Goal: Task Accomplishment & Management: Manage account settings

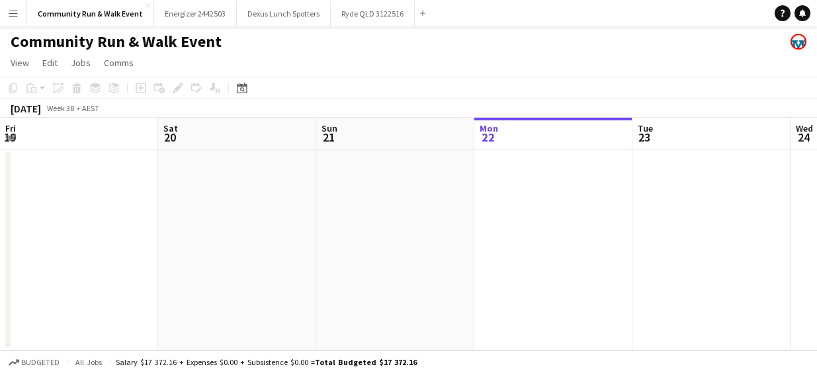
click at [238, 88] on icon "Date picker" at bounding box center [242, 88] width 11 height 11
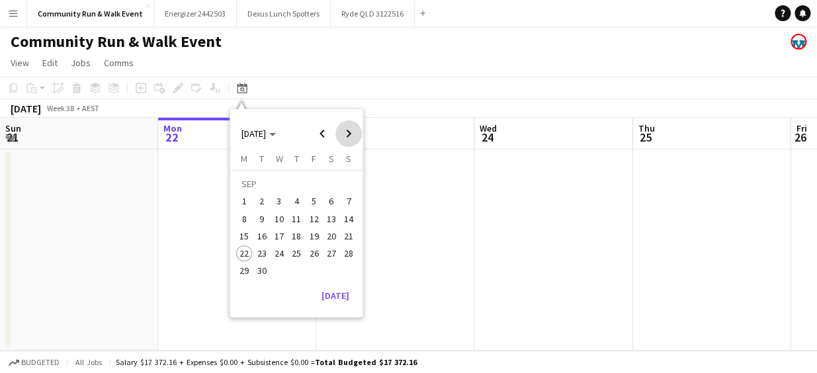
click at [343, 135] on span "Next month" at bounding box center [348, 133] width 26 height 26
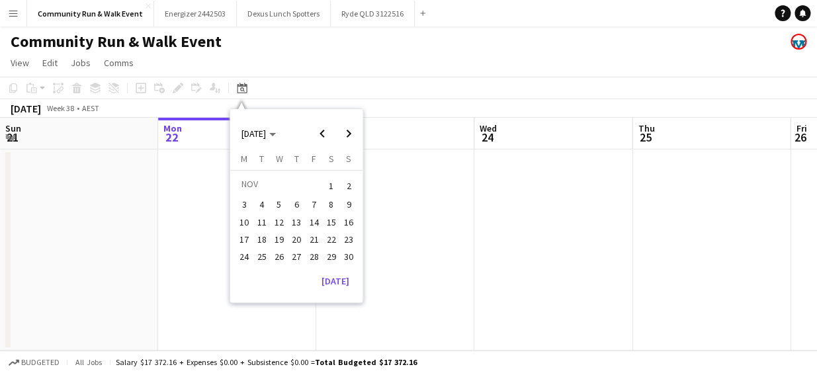
click at [343, 218] on span "16" at bounding box center [349, 222] width 16 height 16
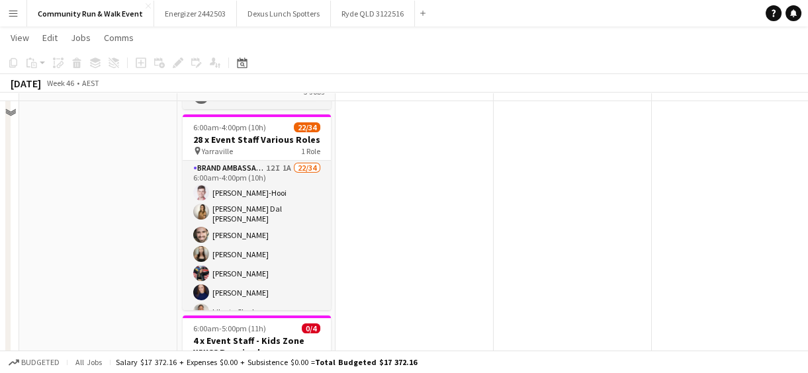
scroll to position [168, 0]
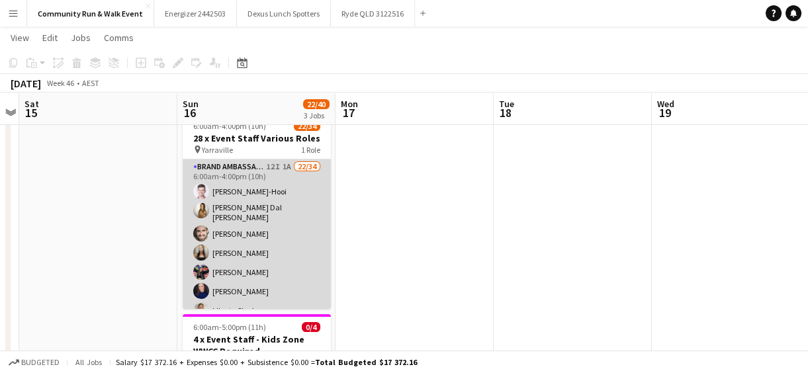
drag, startPoint x: 213, startPoint y: 162, endPoint x: 198, endPoint y: 171, distance: 16.9
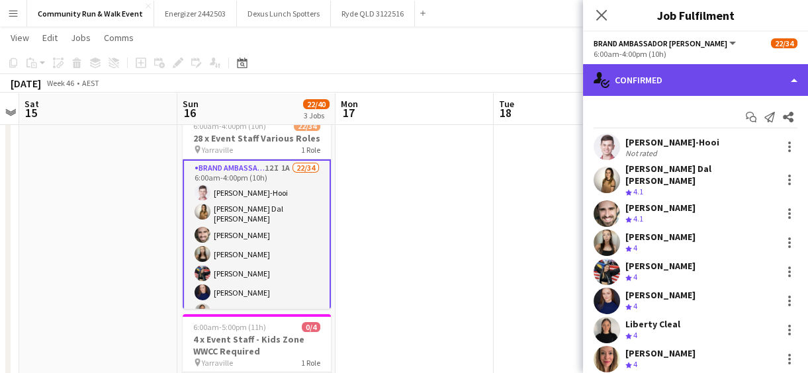
click at [634, 78] on div "single-neutral-actions-check-2 Confirmed" at bounding box center [695, 80] width 225 height 32
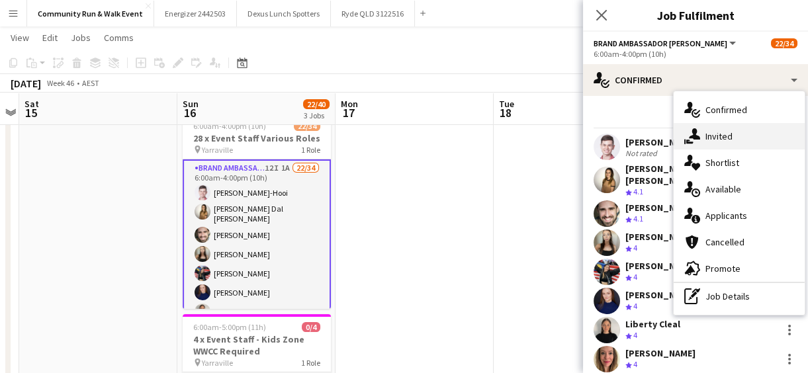
click at [729, 138] on span "Invited" at bounding box center [718, 136] width 27 height 12
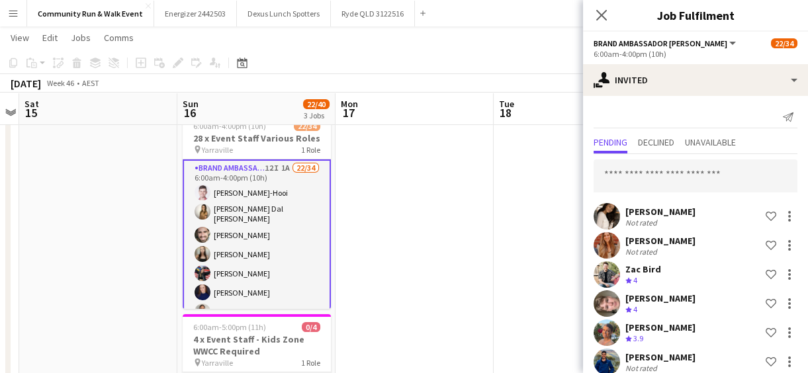
click at [597, 243] on app-user-avatar at bounding box center [606, 245] width 26 height 26
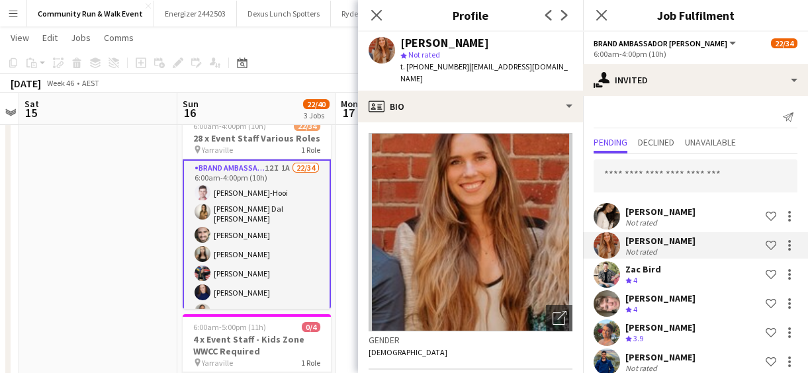
click at [607, 276] on app-user-avatar at bounding box center [606, 274] width 26 height 26
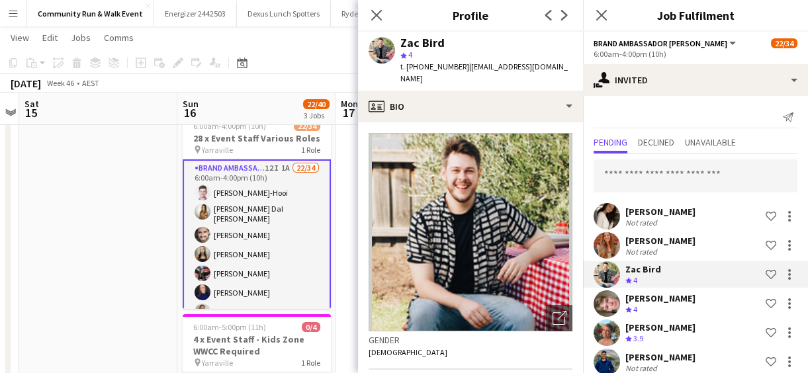
click at [606, 299] on app-user-avatar at bounding box center [606, 303] width 26 height 26
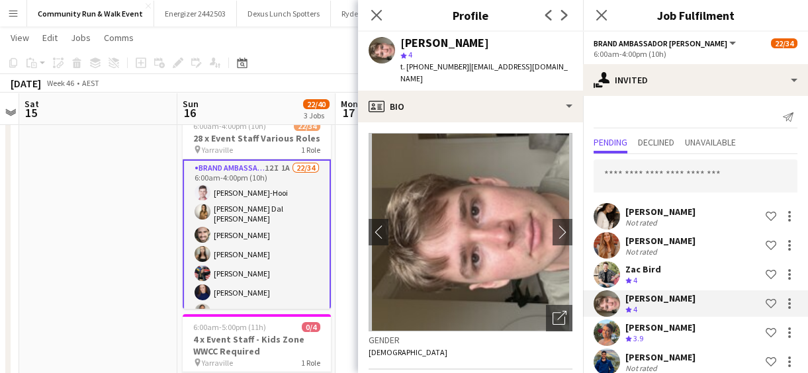
click at [606, 336] on app-user-avatar at bounding box center [606, 332] width 26 height 26
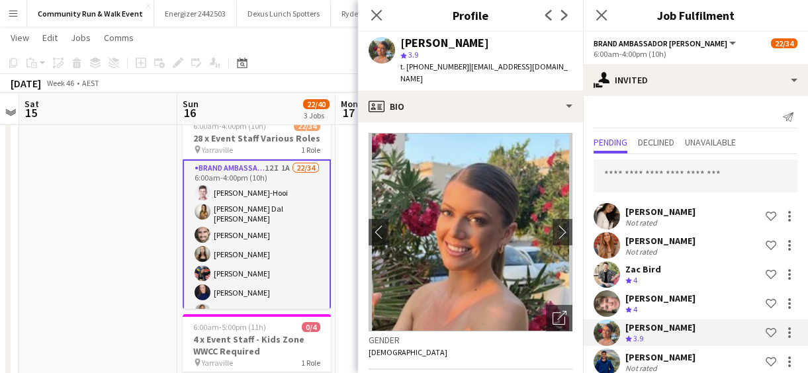
click at [607, 357] on app-user-avatar at bounding box center [606, 362] width 26 height 26
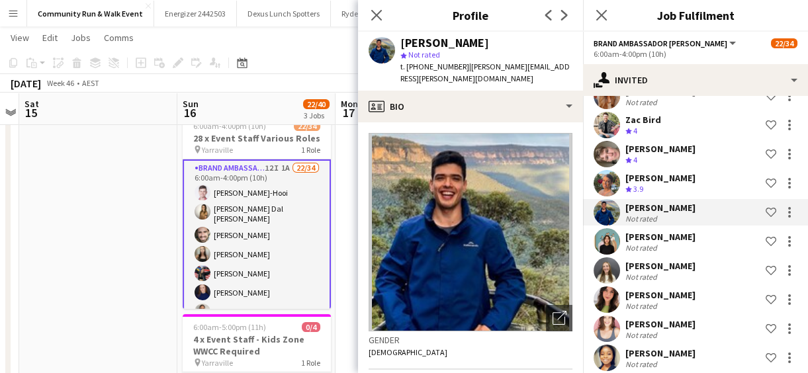
scroll to position [151, 0]
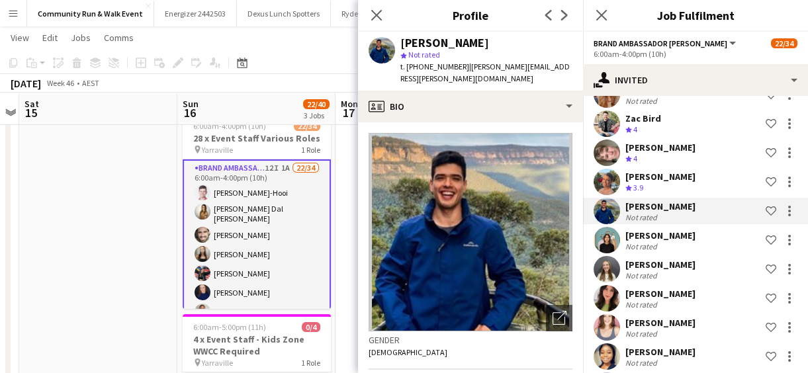
click at [603, 238] on app-user-avatar at bounding box center [606, 240] width 26 height 26
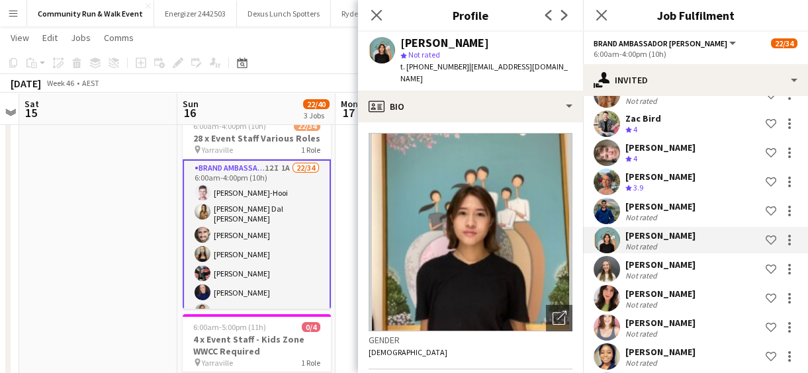
click at [605, 263] on app-user-avatar at bounding box center [606, 269] width 26 height 26
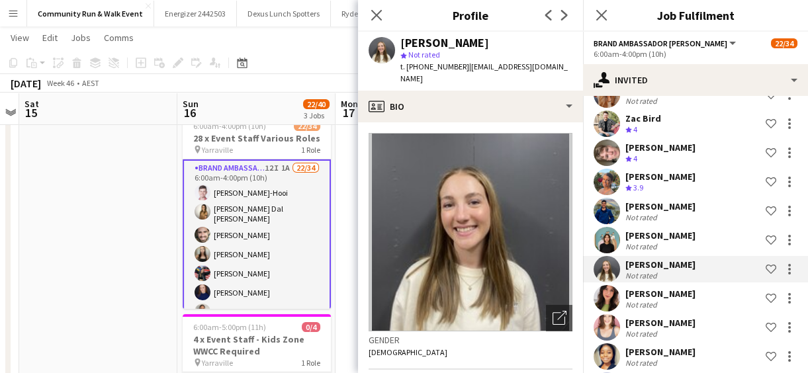
scroll to position [190, 0]
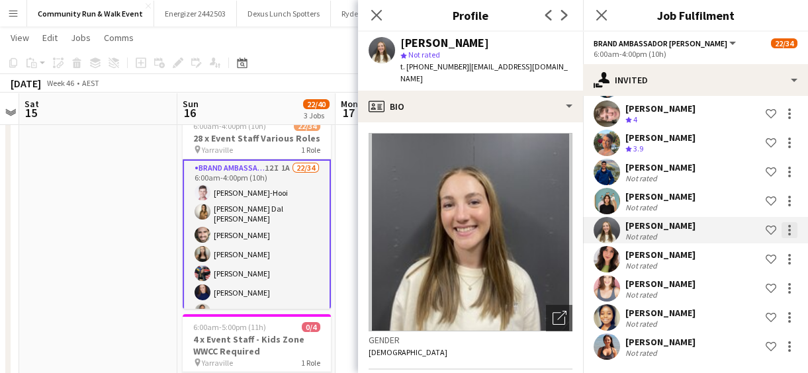
click at [781, 231] on div at bounding box center [789, 230] width 16 height 16
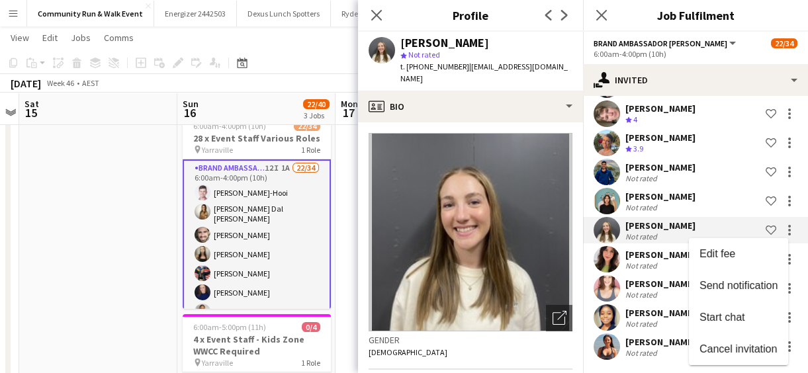
click at [638, 230] on div at bounding box center [404, 186] width 808 height 373
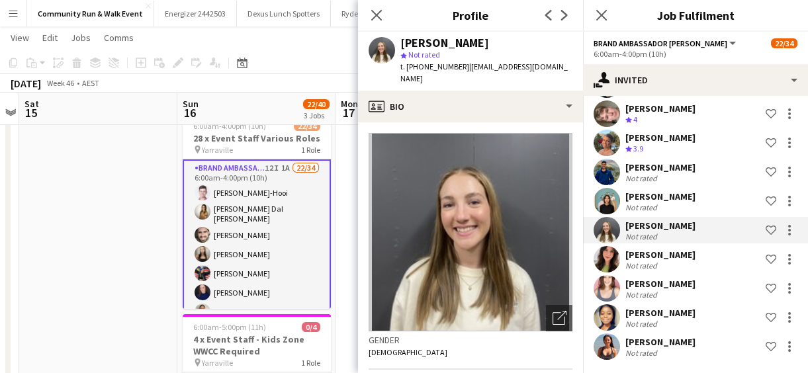
click at [647, 257] on div "Emily Pearson" at bounding box center [660, 255] width 70 height 12
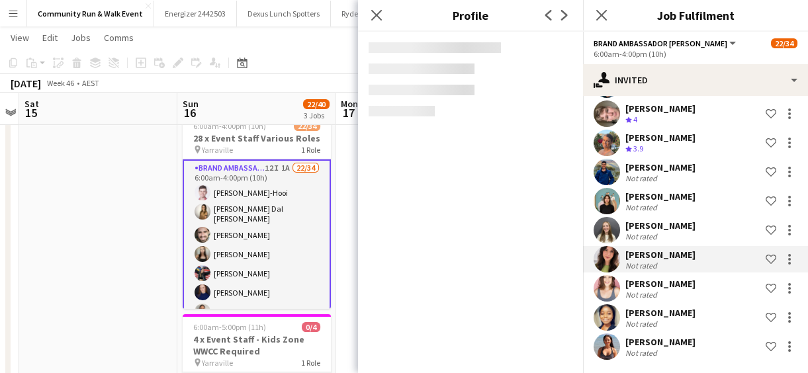
click at [657, 294] on div "Not rated" at bounding box center [642, 295] width 34 height 10
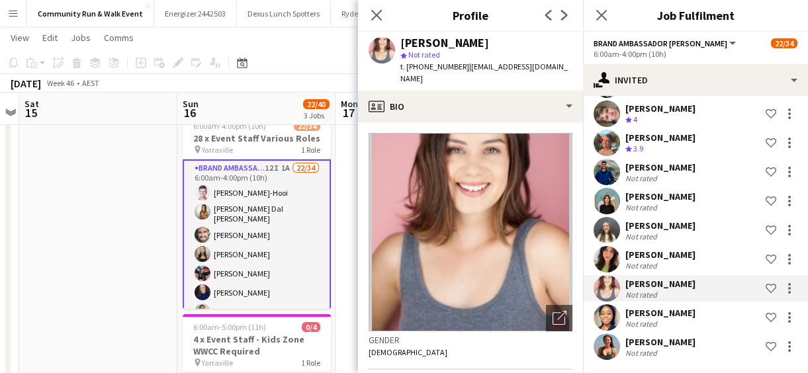
click at [661, 323] on div "Not rated" at bounding box center [660, 324] width 70 height 10
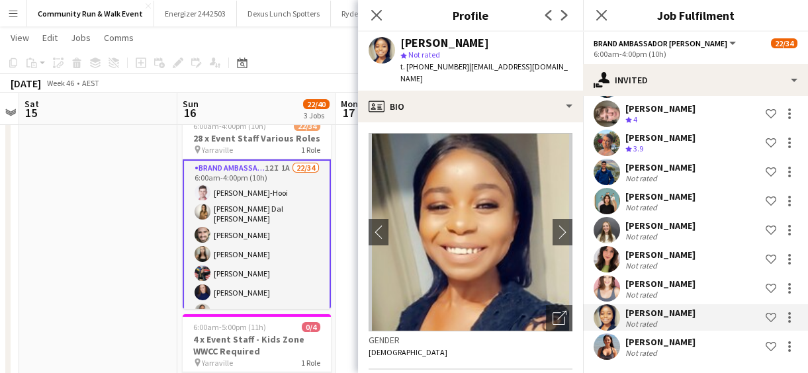
click at [664, 344] on div "Christine Feher" at bounding box center [660, 342] width 70 height 12
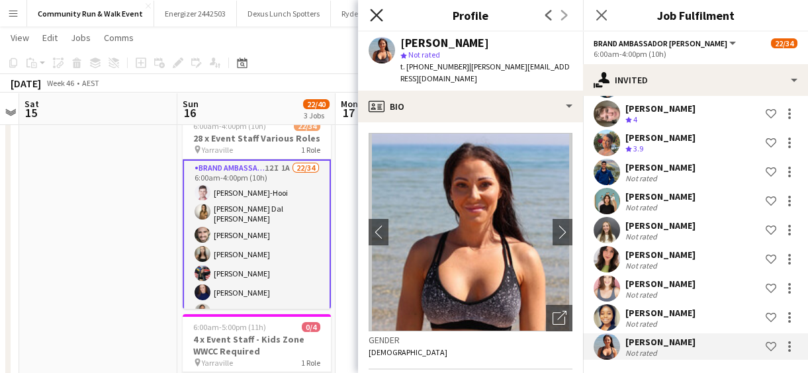
click at [375, 12] on icon "Close pop-in" at bounding box center [376, 15] width 13 height 13
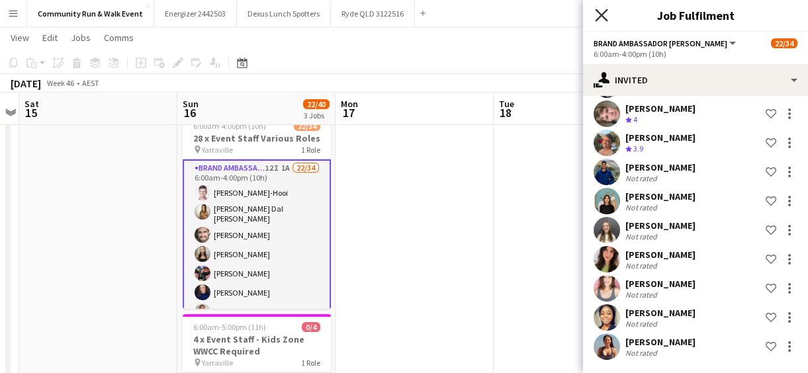
click at [597, 14] on icon "Close pop-in" at bounding box center [601, 15] width 13 height 13
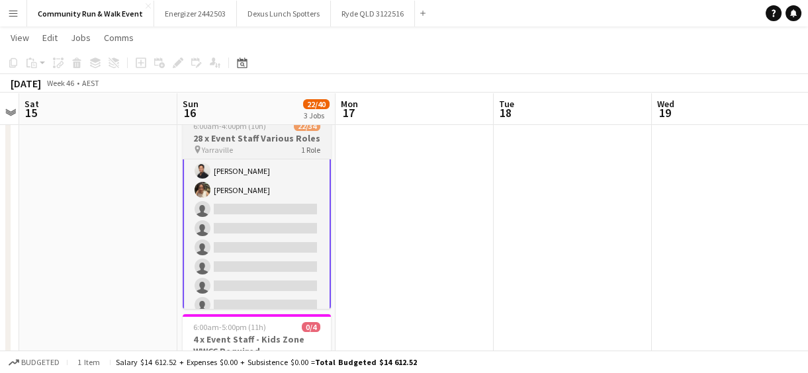
scroll to position [0, 0]
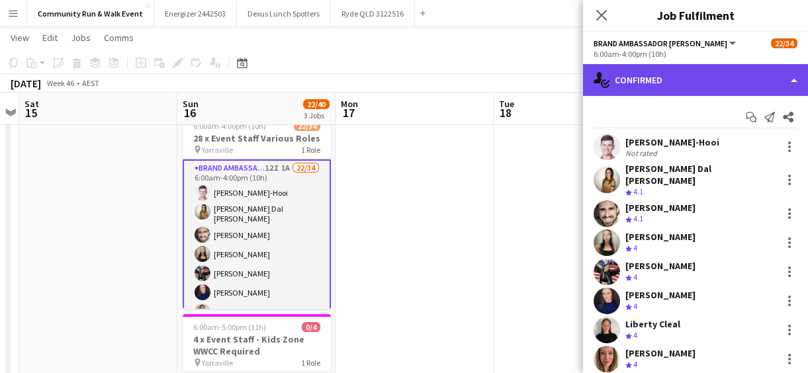
click at [679, 89] on div "single-neutral-actions-check-2 Confirmed" at bounding box center [695, 80] width 225 height 32
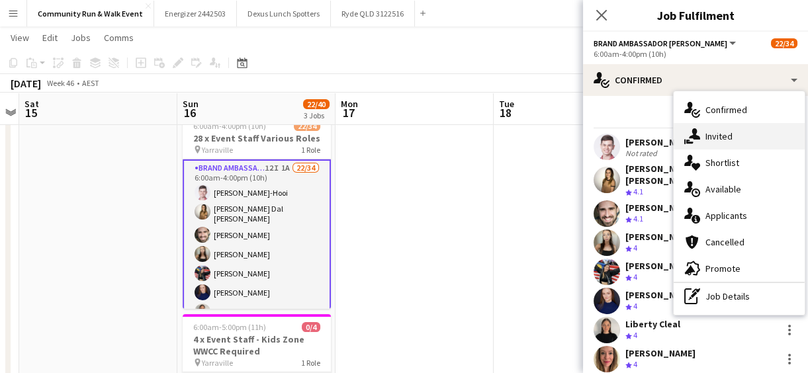
click at [721, 138] on span "Invited" at bounding box center [718, 136] width 27 height 12
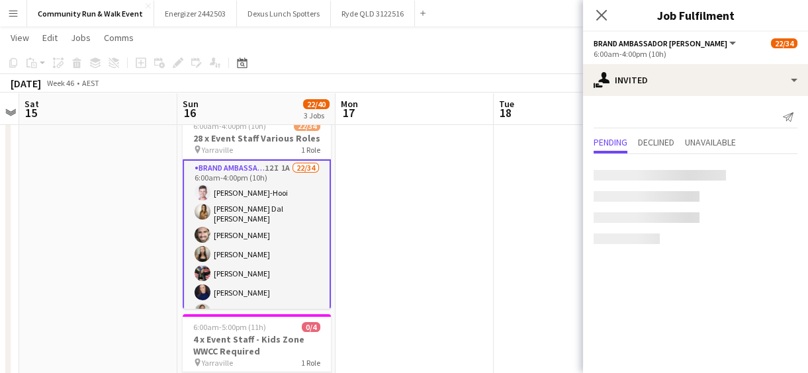
click at [716, 132] on div "Send notification Pending Declined Unavailable" at bounding box center [695, 180] width 225 height 169
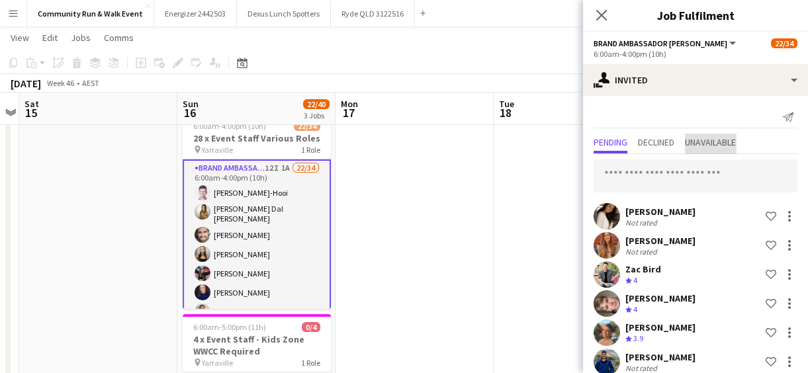
click at [712, 136] on span "Unavailable" at bounding box center [710, 144] width 51 height 20
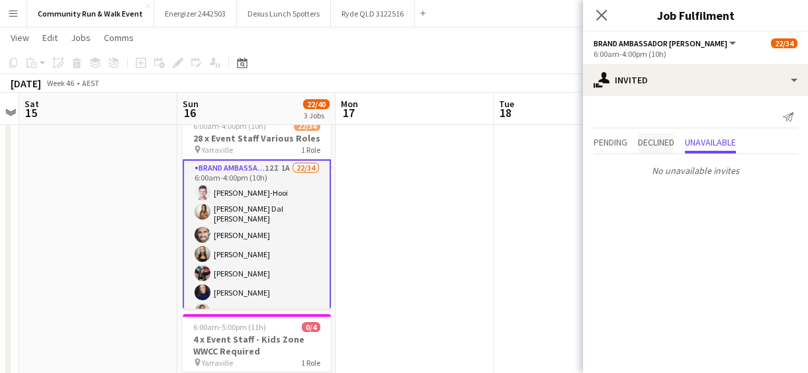
click at [655, 138] on span "Declined" at bounding box center [656, 142] width 36 height 9
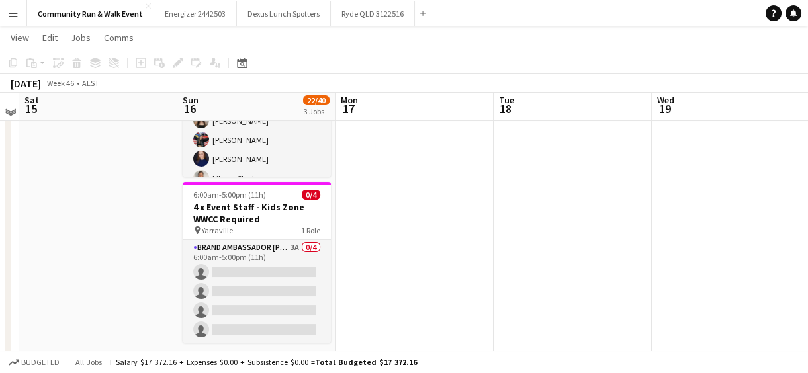
scroll to position [321, 0]
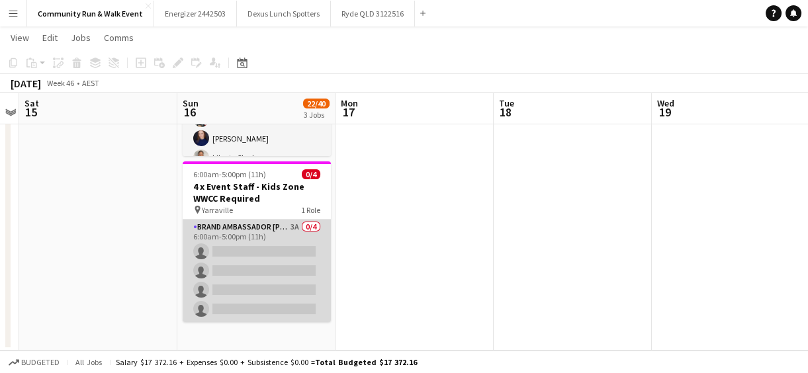
drag, startPoint x: 278, startPoint y: 246, endPoint x: 307, endPoint y: 278, distance: 43.1
click at [307, 278] on app-card-role "Brand Ambassador Sun 3A 0/4 6:00am-5:00pm (11h) single-neutral-actions single-n…" at bounding box center [257, 271] width 148 height 103
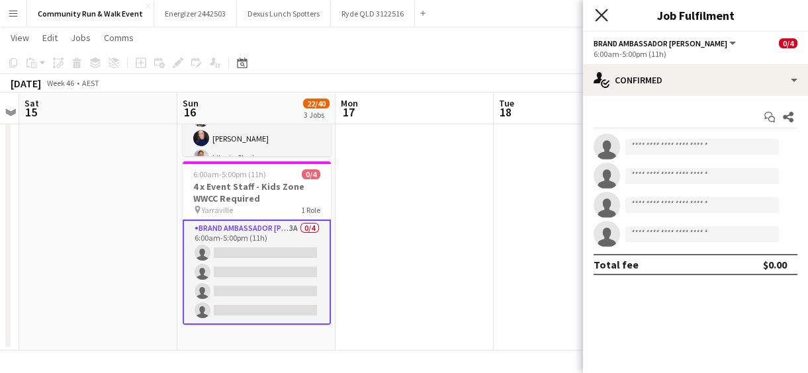
click at [601, 16] on icon at bounding box center [601, 15] width 13 height 13
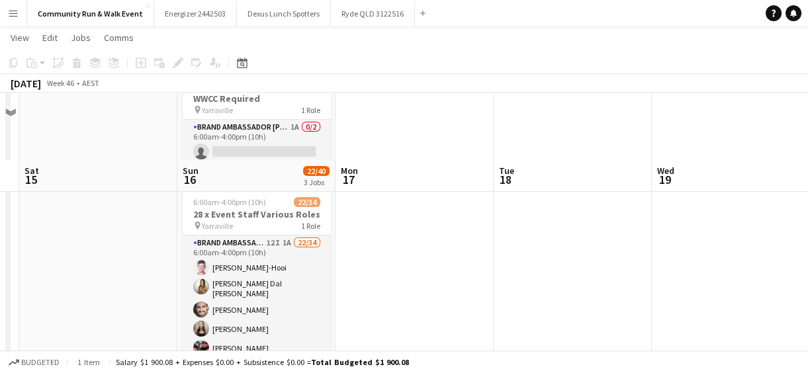
scroll to position [31, 0]
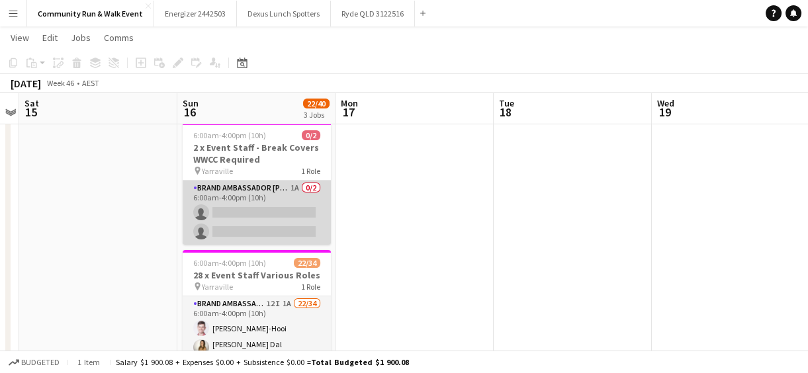
click at [259, 205] on app-card-role "Brand Ambassador Sun 1A 0/2 6:00am-4:00pm (10h) single-neutral-actions single-n…" at bounding box center [257, 213] width 148 height 64
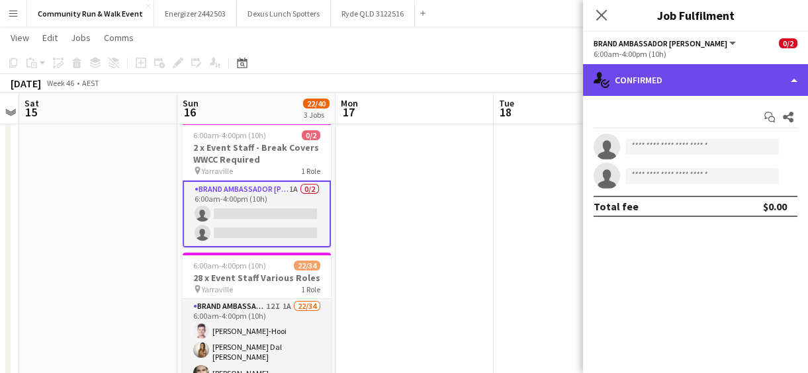
click at [677, 77] on div "single-neutral-actions-check-2 Confirmed" at bounding box center [695, 80] width 225 height 32
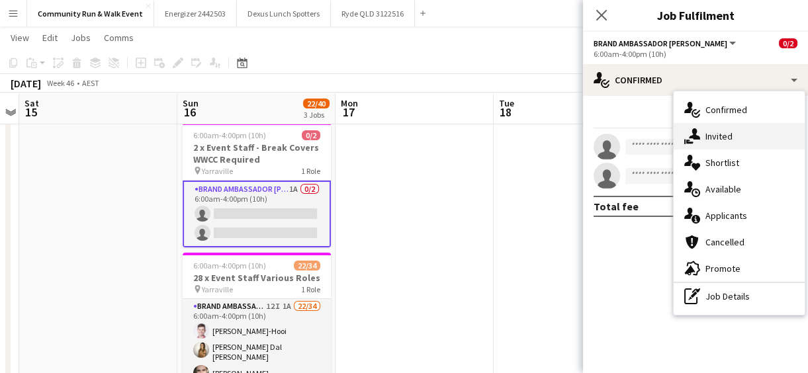
click at [708, 141] on span "Invited" at bounding box center [718, 136] width 27 height 12
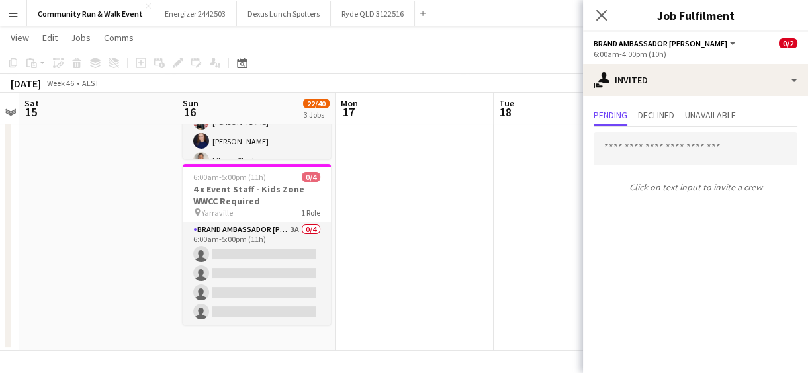
scroll to position [0, 0]
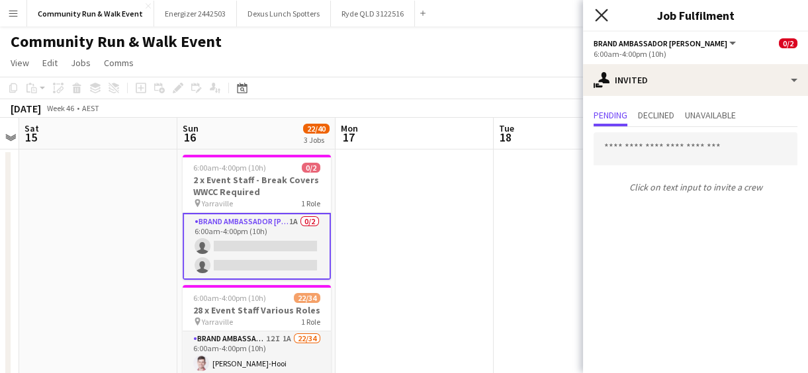
click at [601, 18] on icon "Close pop-in" at bounding box center [601, 15] width 13 height 13
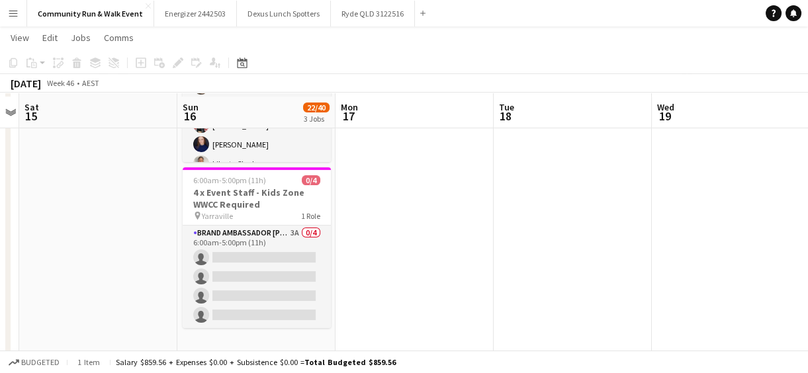
scroll to position [318, 0]
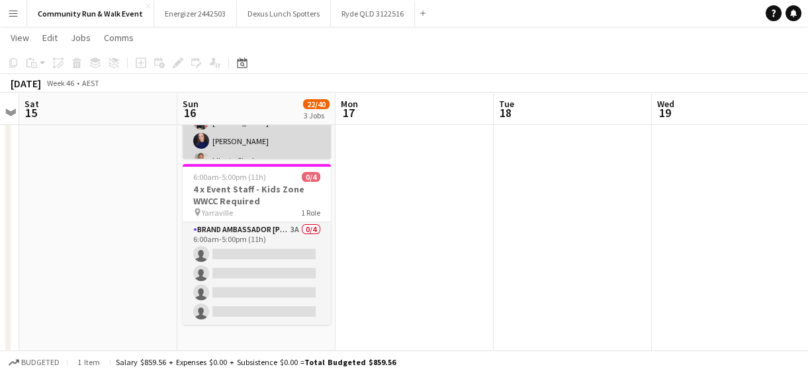
click at [269, 140] on app-card-role "Brand Ambassador Sun 12I 1A 22/34 6:00am-4:00pm (10h) Marlon Dance-Hooi Madelei…" at bounding box center [257, 350] width 148 height 682
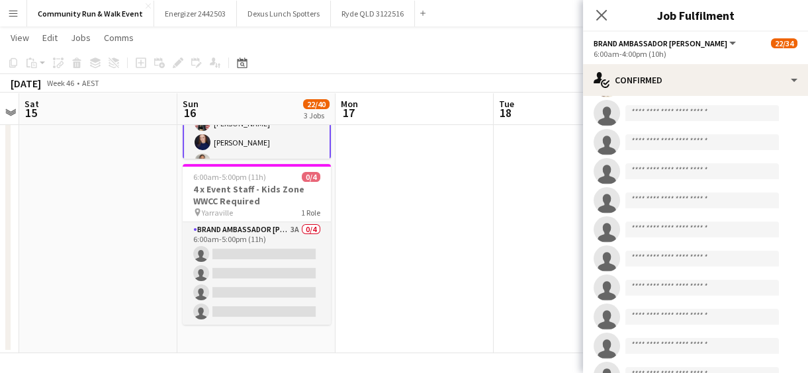
scroll to position [681, 0]
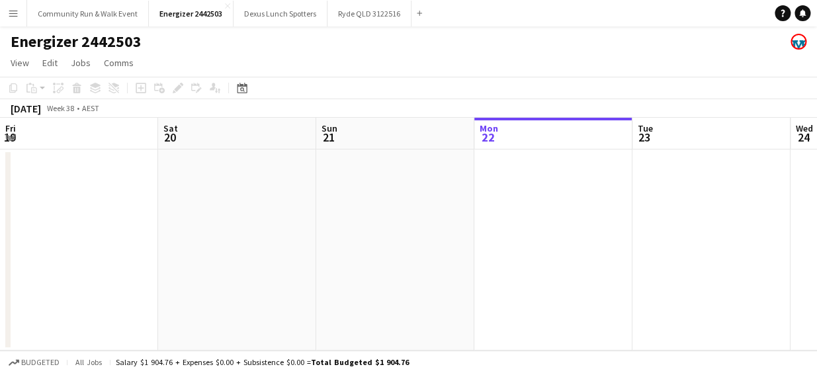
scroll to position [0, 316]
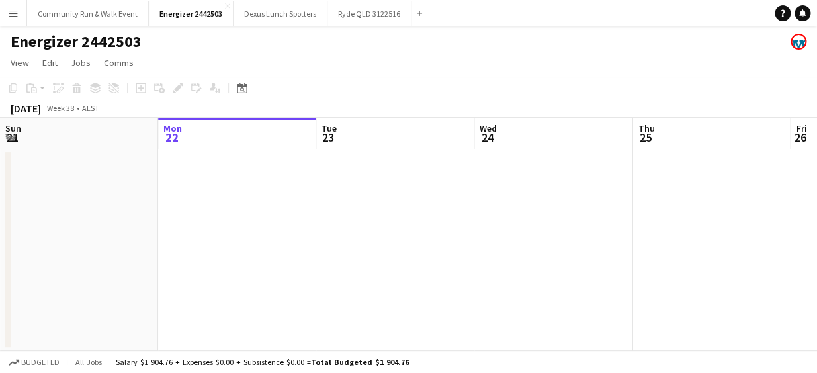
click at [13, 18] on app-icon "Menu" at bounding box center [13, 13] width 11 height 11
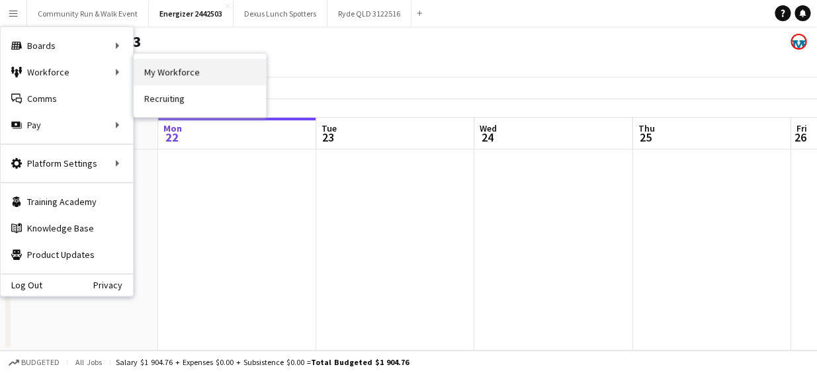
click at [165, 74] on link "My Workforce" at bounding box center [200, 72] width 132 height 26
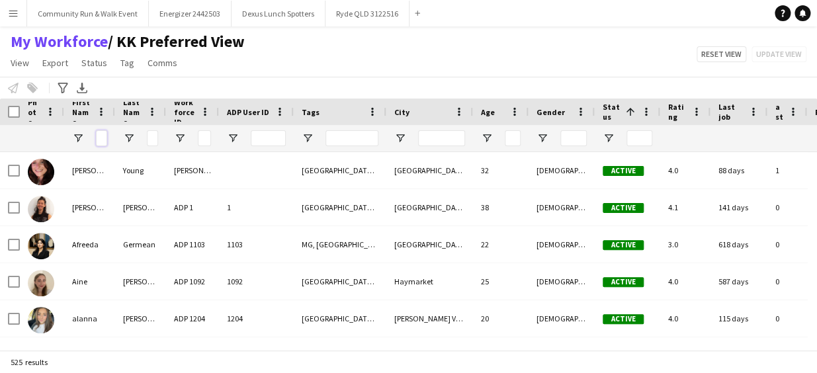
click at [104, 140] on input "First Name Filter Input" at bounding box center [101, 138] width 11 height 16
click at [32, 137] on div at bounding box center [42, 138] width 28 height 26
click at [153, 138] on input "Last Name Filter Input" at bounding box center [152, 138] width 11 height 16
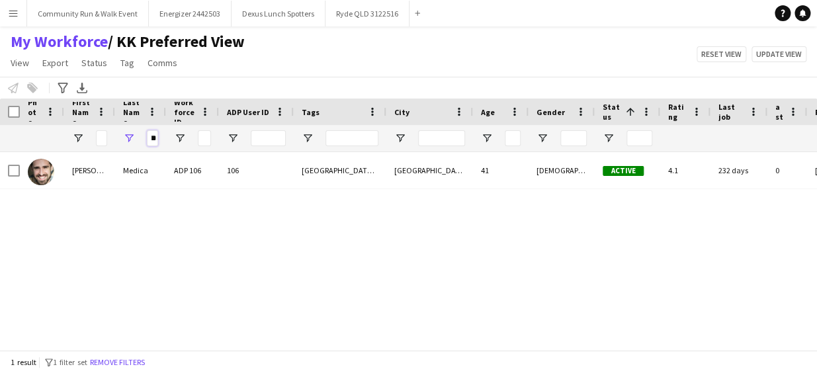
type input "*****"
drag, startPoint x: 150, startPoint y: 139, endPoint x: 177, endPoint y: 136, distance: 26.6
click at [177, 136] on div "*****" at bounding box center [533, 138] width 1067 height 26
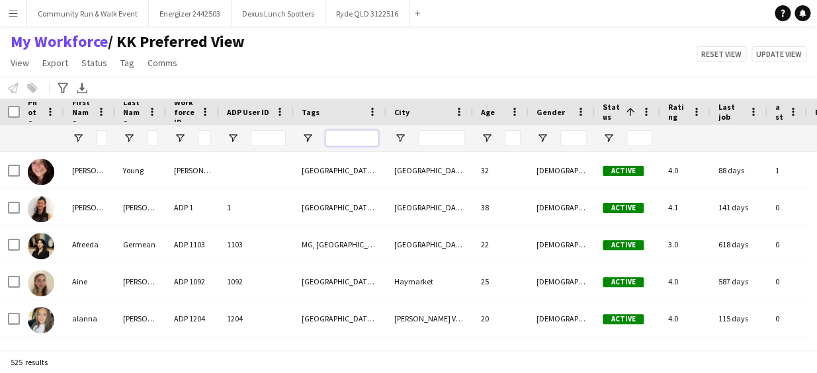
click at [339, 143] on input "Tags Filter Input" at bounding box center [351, 138] width 53 height 16
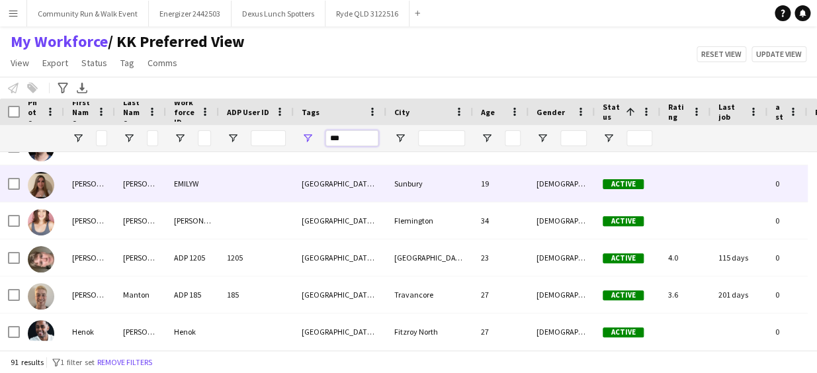
type input "***"
click at [48, 188] on img at bounding box center [41, 185] width 26 height 26
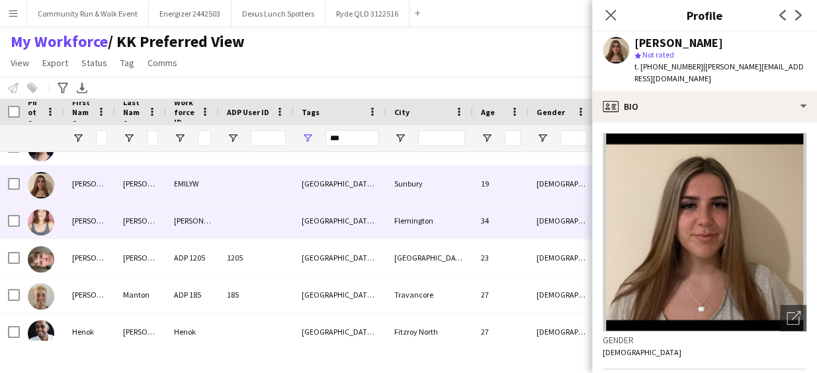
click at [140, 231] on div "[PERSON_NAME]" at bounding box center [140, 220] width 51 height 36
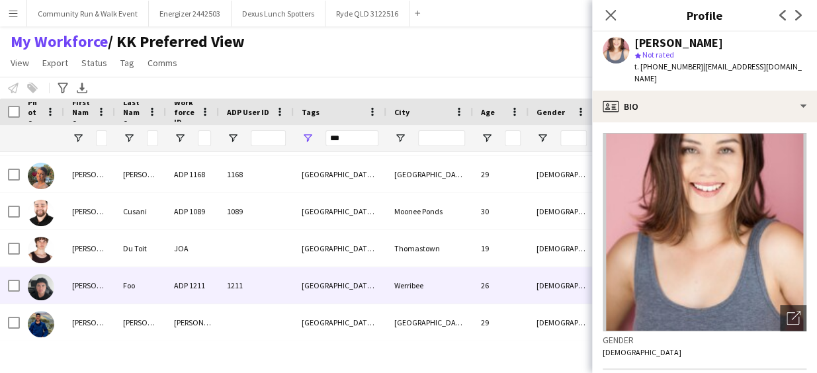
scroll to position [1256, 0]
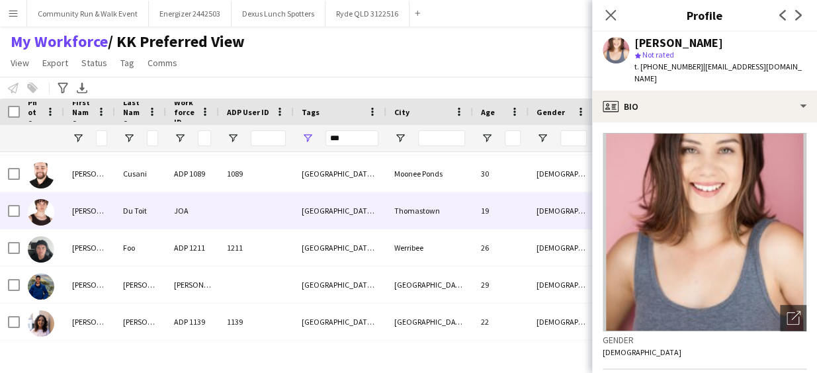
click at [34, 212] on img at bounding box center [41, 212] width 26 height 26
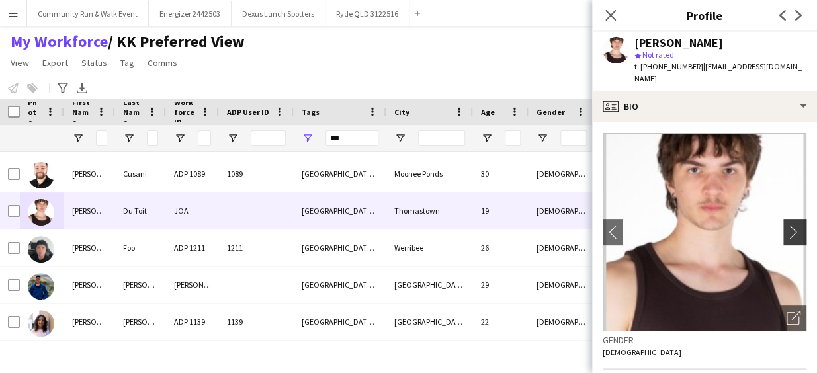
click at [787, 225] on app-icon "chevron-right" at bounding box center [796, 232] width 21 height 14
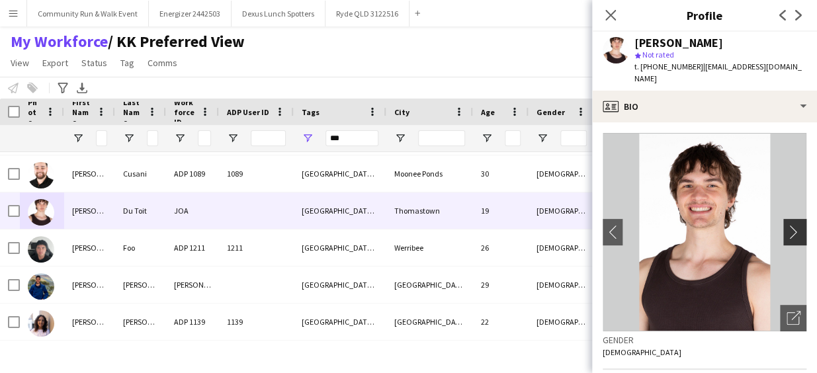
click at [787, 225] on app-icon "chevron-right" at bounding box center [796, 232] width 21 height 14
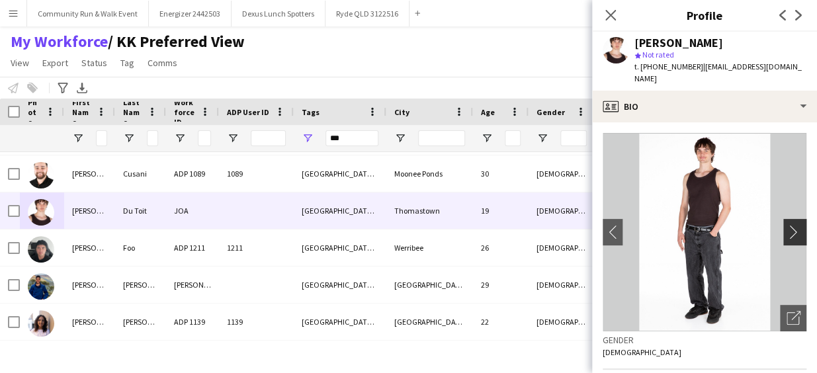
click at [787, 225] on app-icon "chevron-right" at bounding box center [796, 232] width 21 height 14
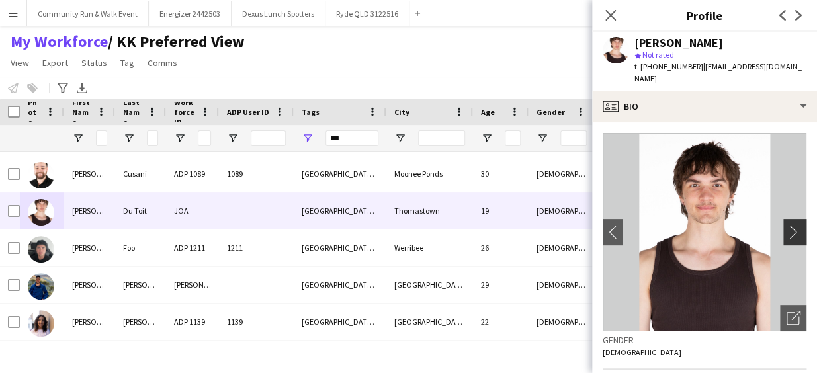
click at [787, 225] on app-icon "chevron-right" at bounding box center [796, 232] width 21 height 14
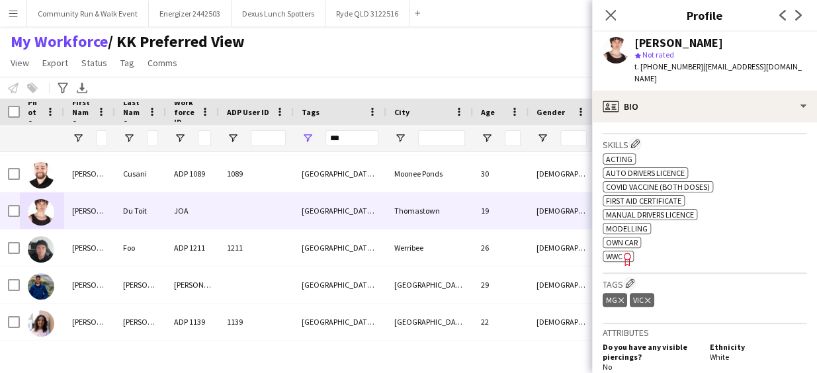
scroll to position [225, 0]
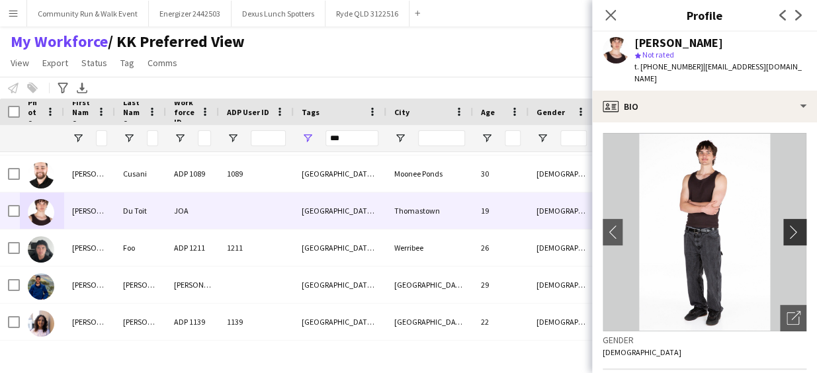
click at [794, 225] on app-icon "chevron-right" at bounding box center [796, 232] width 21 height 14
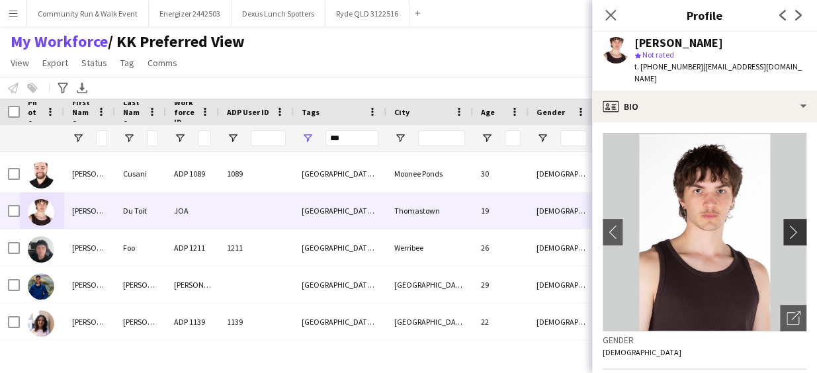
click at [794, 225] on app-icon "chevron-right" at bounding box center [796, 232] width 21 height 14
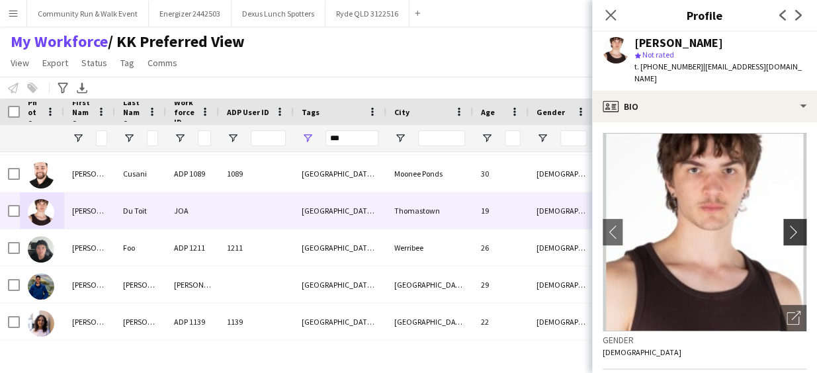
click at [794, 225] on app-icon "chevron-right" at bounding box center [796, 232] width 21 height 14
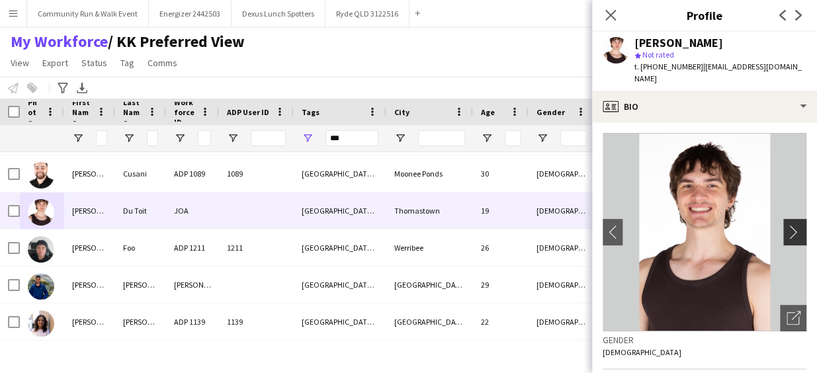
click at [794, 225] on app-icon "chevron-right" at bounding box center [796, 232] width 21 height 14
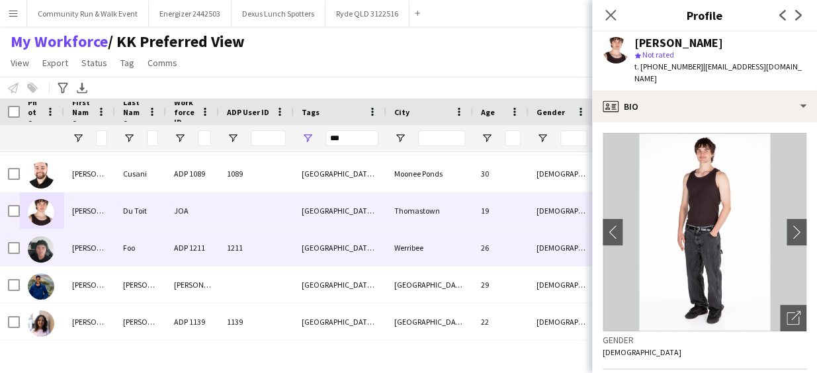
click at [166, 251] on div "ADP 1211" at bounding box center [192, 247] width 53 height 36
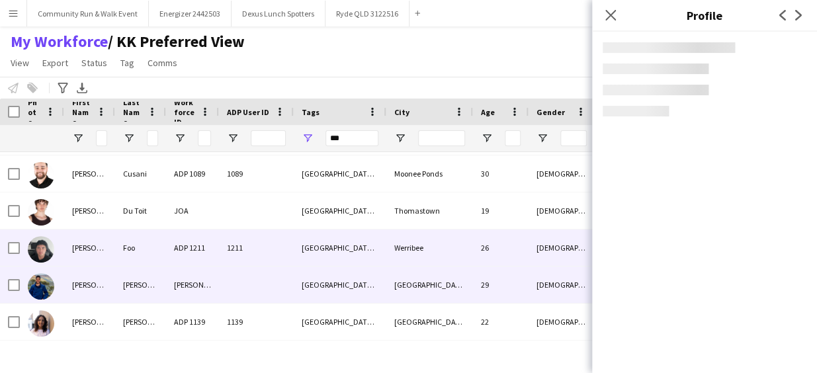
click at [164, 279] on div "[PERSON_NAME]" at bounding box center [140, 285] width 51 height 36
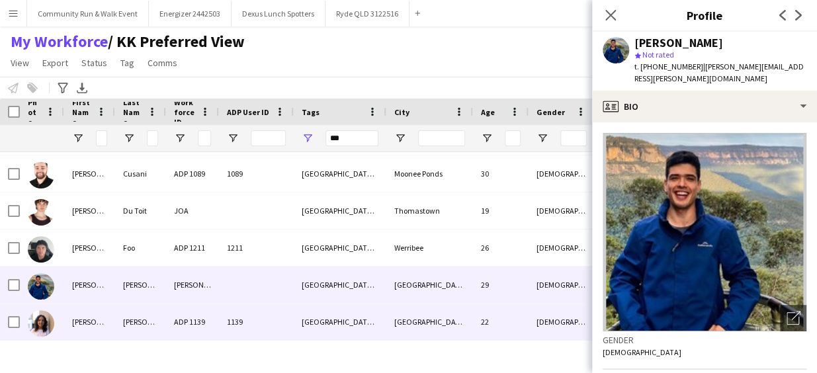
click at [149, 319] on div "[PERSON_NAME]" at bounding box center [140, 322] width 51 height 36
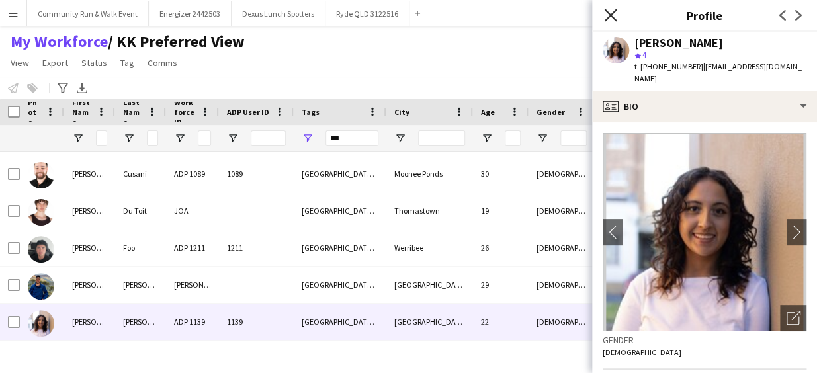
click at [614, 13] on icon "Close pop-in" at bounding box center [610, 15] width 13 height 13
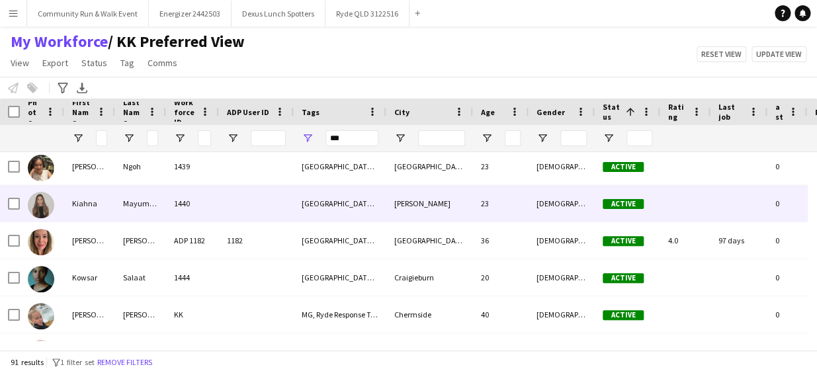
click at [38, 205] on img at bounding box center [41, 205] width 26 height 26
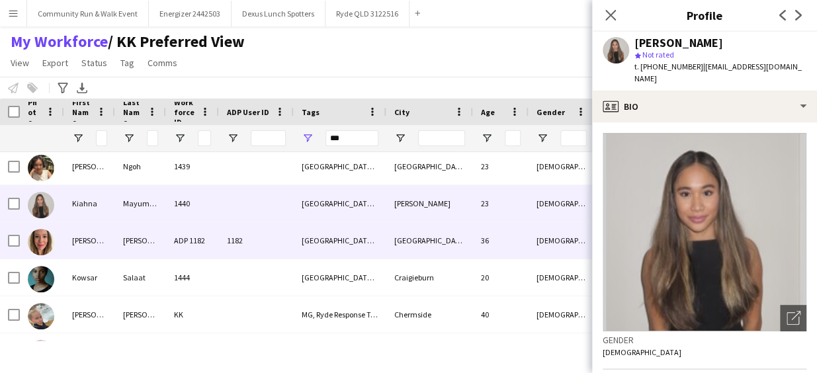
click at [123, 245] on div "[PERSON_NAME]" at bounding box center [140, 240] width 51 height 36
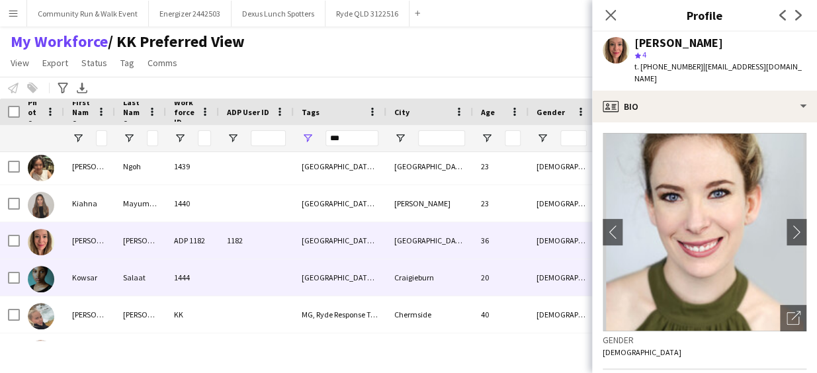
click at [124, 270] on div "Salaat" at bounding box center [140, 277] width 51 height 36
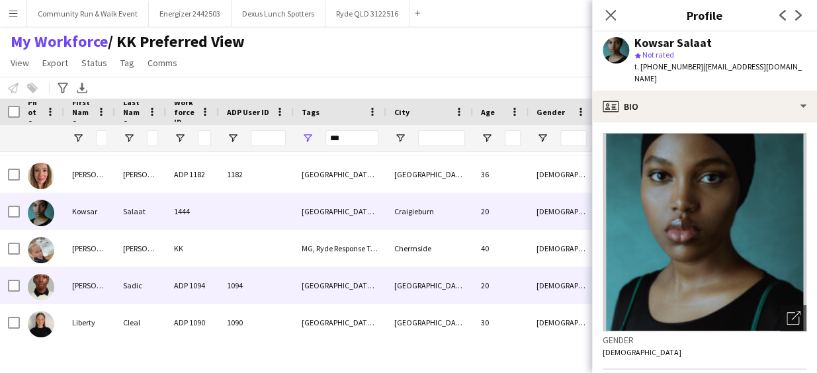
scroll to position [1552, 0]
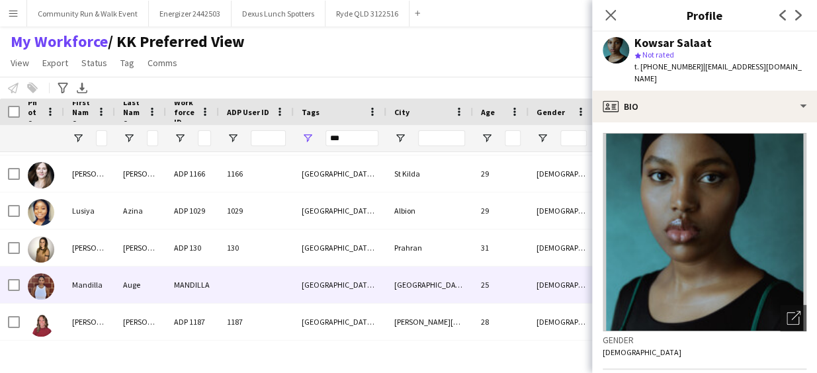
click at [173, 289] on div "MANDILLA" at bounding box center [192, 285] width 53 height 36
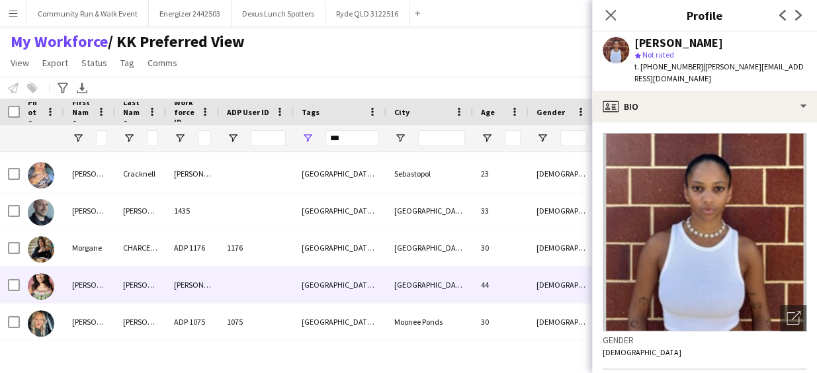
click at [96, 287] on div "[PERSON_NAME]" at bounding box center [89, 285] width 51 height 36
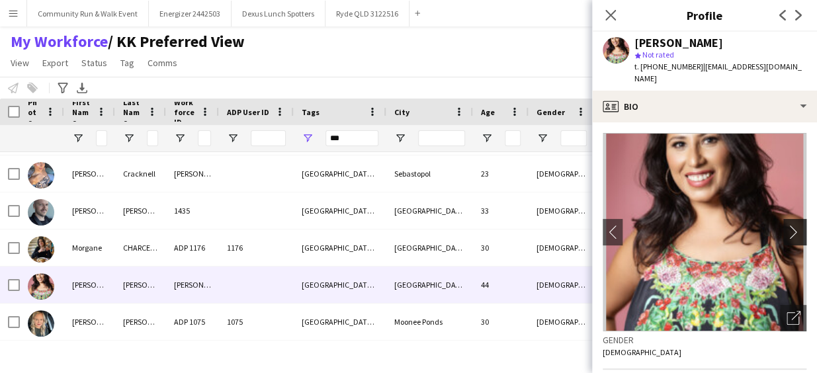
click at [786, 225] on app-icon "chevron-right" at bounding box center [796, 232] width 21 height 14
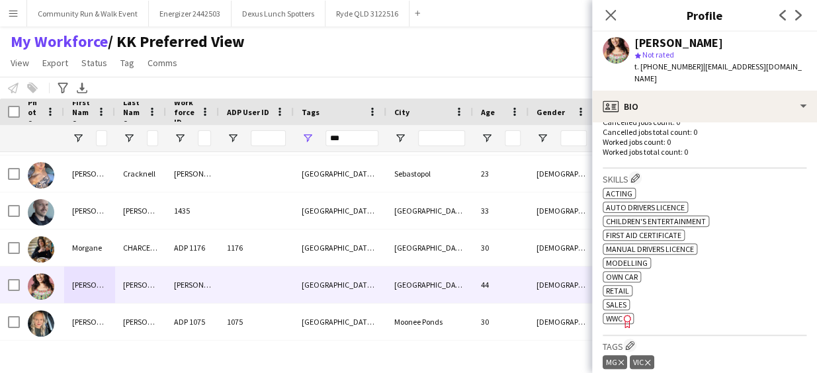
scroll to position [380, 0]
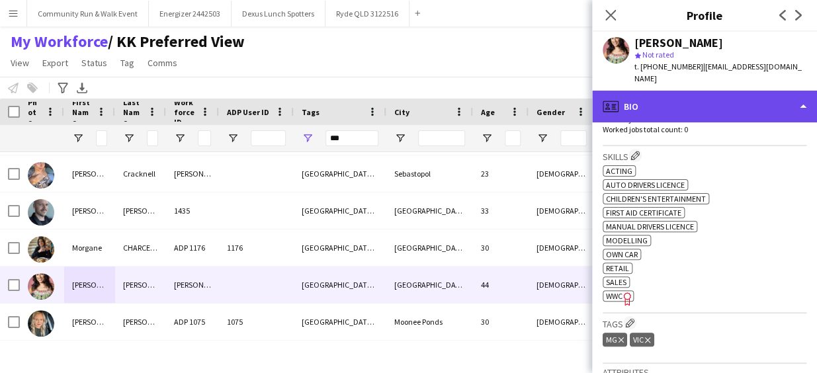
click at [732, 92] on div "profile Bio" at bounding box center [704, 107] width 225 height 32
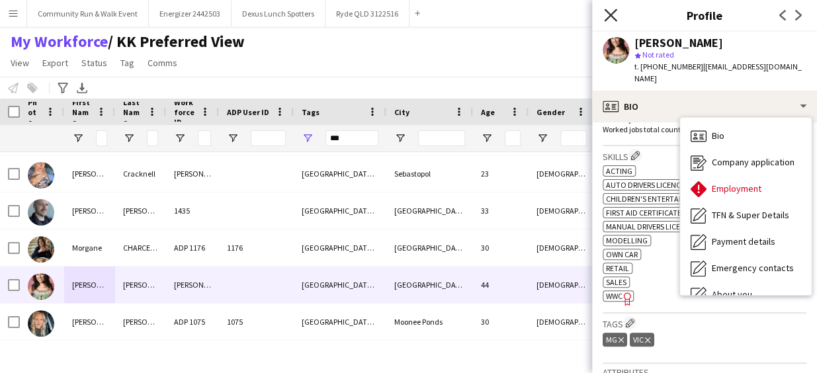
click at [606, 14] on icon "Close pop-in" at bounding box center [610, 15] width 13 height 13
